Goal: Share content

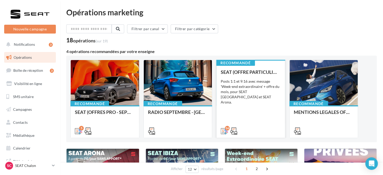
click at [244, 119] on div "SEAT (OFFRE PARTICULIER - SEPT) - SOCIAL MEDIA Posts 1:1 et 9:16 avec message '…" at bounding box center [250, 102] width 60 height 64
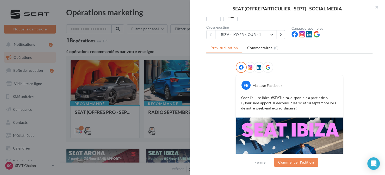
scroll to position [104, 0]
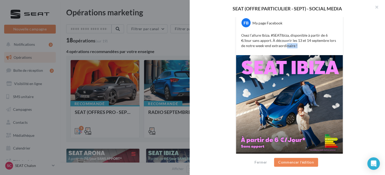
drag, startPoint x: 296, startPoint y: 45, endPoint x: 290, endPoint y: 47, distance: 6.2
click at [287, 48] on div "Osez l’allure Ibiza. #SEATIbiza, disponible à partir de 6 €/Jour sans apport. À…" at bounding box center [289, 41] width 104 height 18
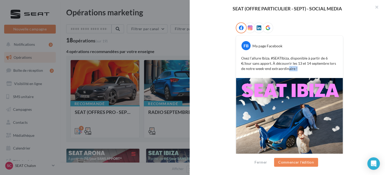
scroll to position [52, 0]
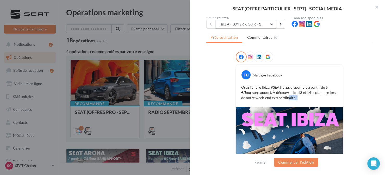
click at [262, 27] on button "IBIZA - LOYER /JOUR - 1" at bounding box center [245, 24] width 61 height 9
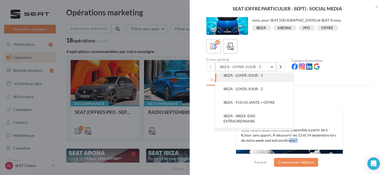
scroll to position [0, 0]
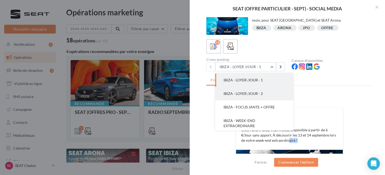
click at [270, 94] on button "IBIZA - LOYER /JOUR - 2" at bounding box center [254, 94] width 78 height 14
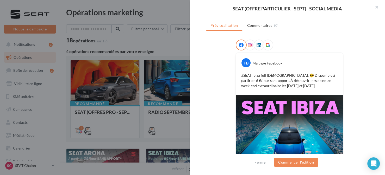
scroll to position [61, 0]
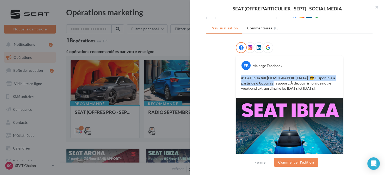
drag, startPoint x: 260, startPoint y: 82, endPoint x: 235, endPoint y: 70, distance: 27.6
click at [236, 70] on div "FB Ma page Facebook #SEAT Ibiza full [DEMOGRAPHIC_DATA]. 😎 Disponible à partir …" at bounding box center [289, 77] width 107 height 42
copy p "#SEAT Ibiza full [DEMOGRAPHIC_DATA]. 😎 Disponible à partir de 6 €/Jour sans app…"
